Goal: Find contact information: Find contact information

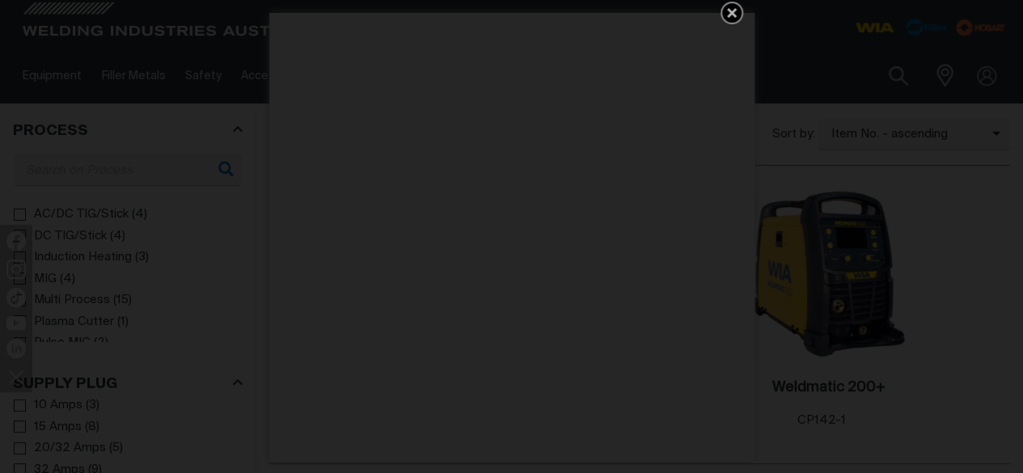
click at [735, 13] on icon "Get 5 WIA Welding Guides Free!" at bounding box center [731, 12] width 19 height 19
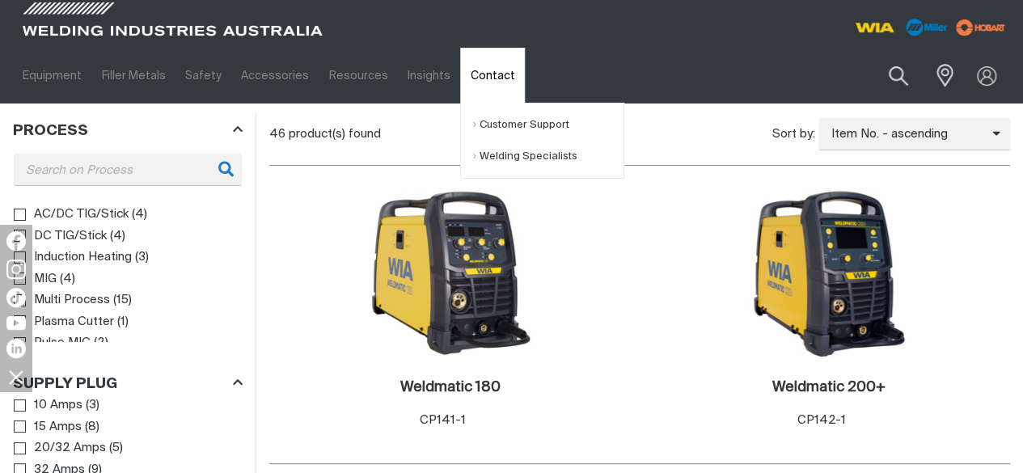
click at [460, 78] on link "Contact" at bounding box center [492, 76] width 64 height 56
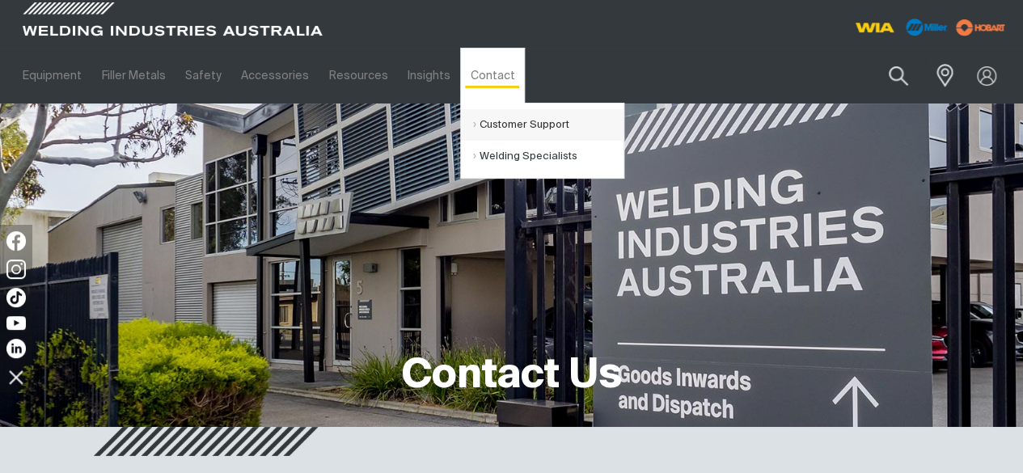
click at [518, 126] on link "Customer Support" at bounding box center [548, 125] width 150 height 32
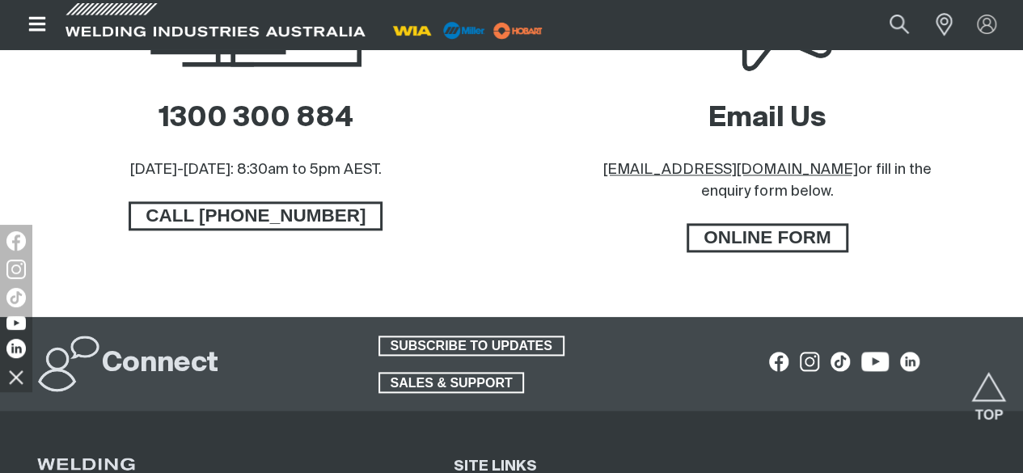
scroll to position [890, 0]
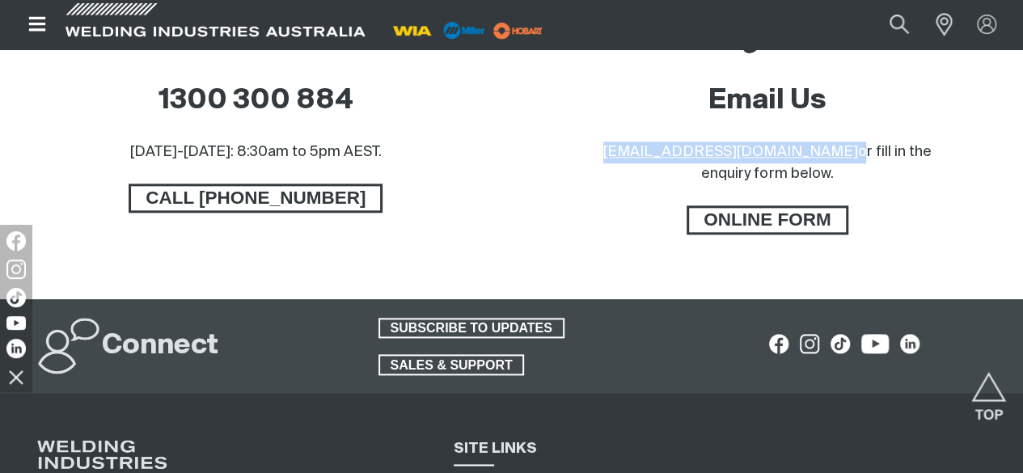
drag, startPoint x: 743, startPoint y: 227, endPoint x: 586, endPoint y: 234, distance: 157.1
click at [586, 234] on div "Email Us [EMAIL_ADDRESS][DOMAIN_NAME] or fill in the enquiry form below. ONLINE…" at bounding box center [768, 87] width 486 height 422
copy p "[EMAIL_ADDRESS][DOMAIN_NAME]"
